Goal: Find specific page/section: Find specific page/section

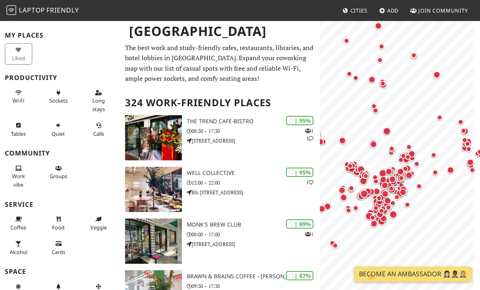
scroll to position [40, 0]
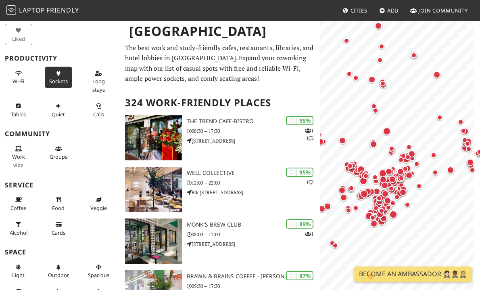
click at [45, 77] on button "Sockets" at bounding box center [58, 77] width 27 height 21
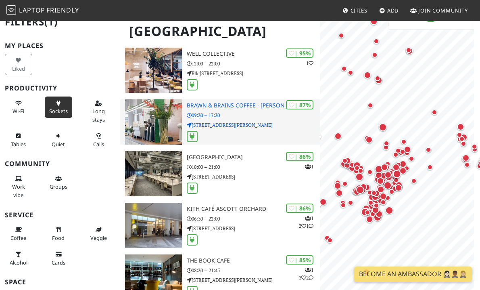
scroll to position [121, 0]
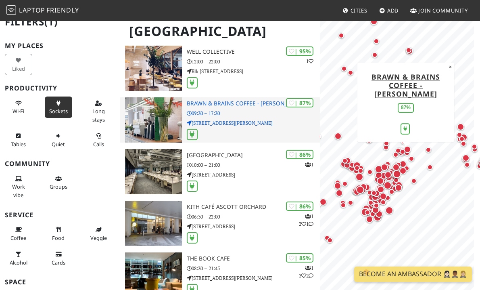
click at [201, 115] on p "09:30 – 17:30" at bounding box center [254, 113] width 134 height 8
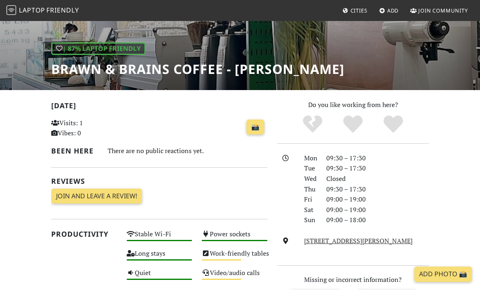
scroll to position [161, 0]
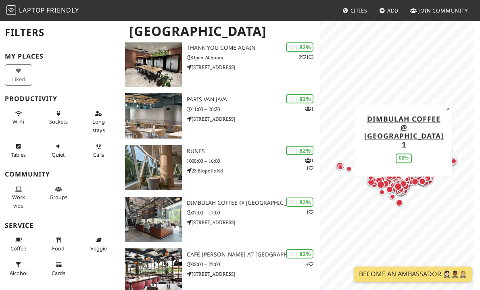
scroll to position [484, 0]
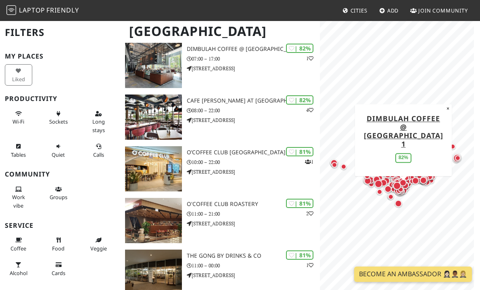
scroll to position [686, 0]
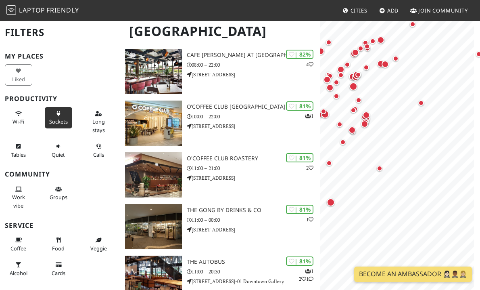
click at [46, 115] on button "Sockets" at bounding box center [58, 117] width 27 height 21
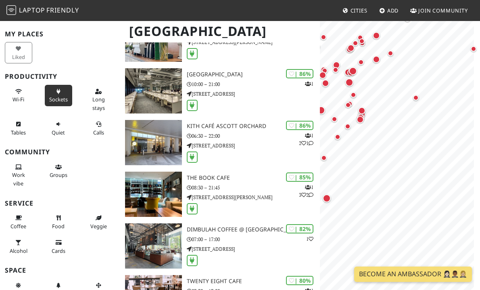
scroll to position [0, 0]
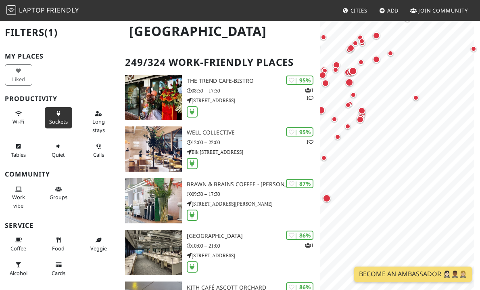
click at [28, 33] on h2 "Filters (1)" at bounding box center [60, 32] width 111 height 25
